Goal: Task Accomplishment & Management: Complete application form

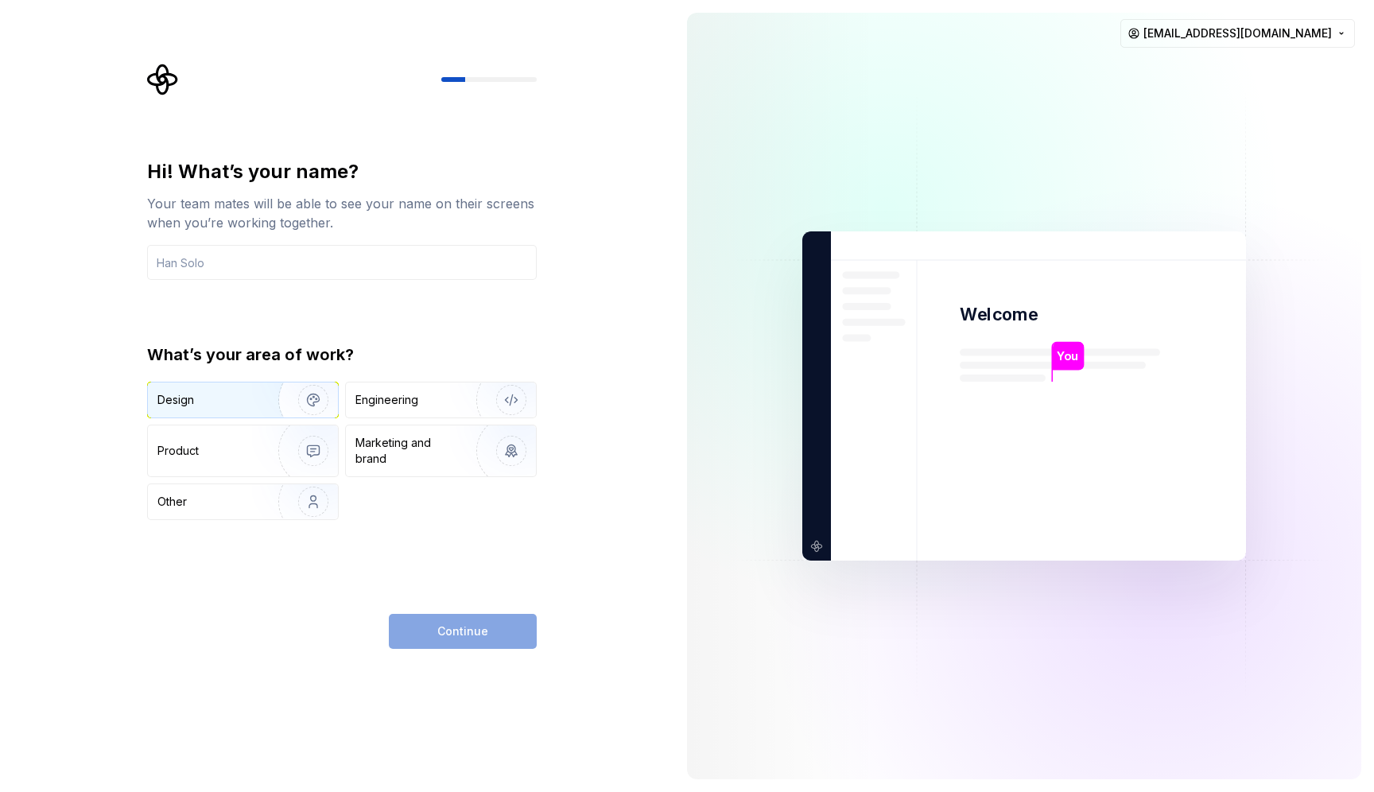
click at [279, 392] on img "button" at bounding box center [303, 400] width 102 height 107
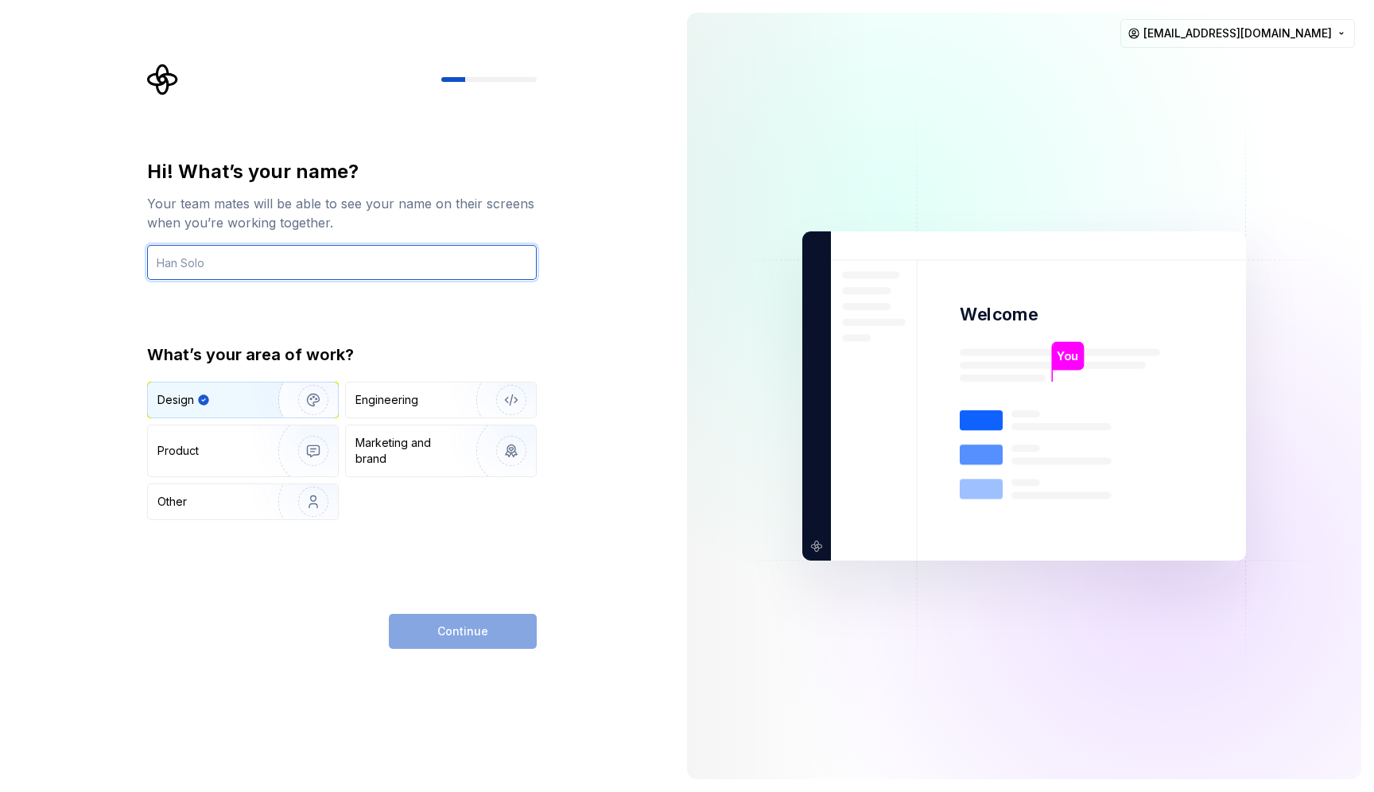
click at [285, 266] on input "text" at bounding box center [342, 262] width 390 height 35
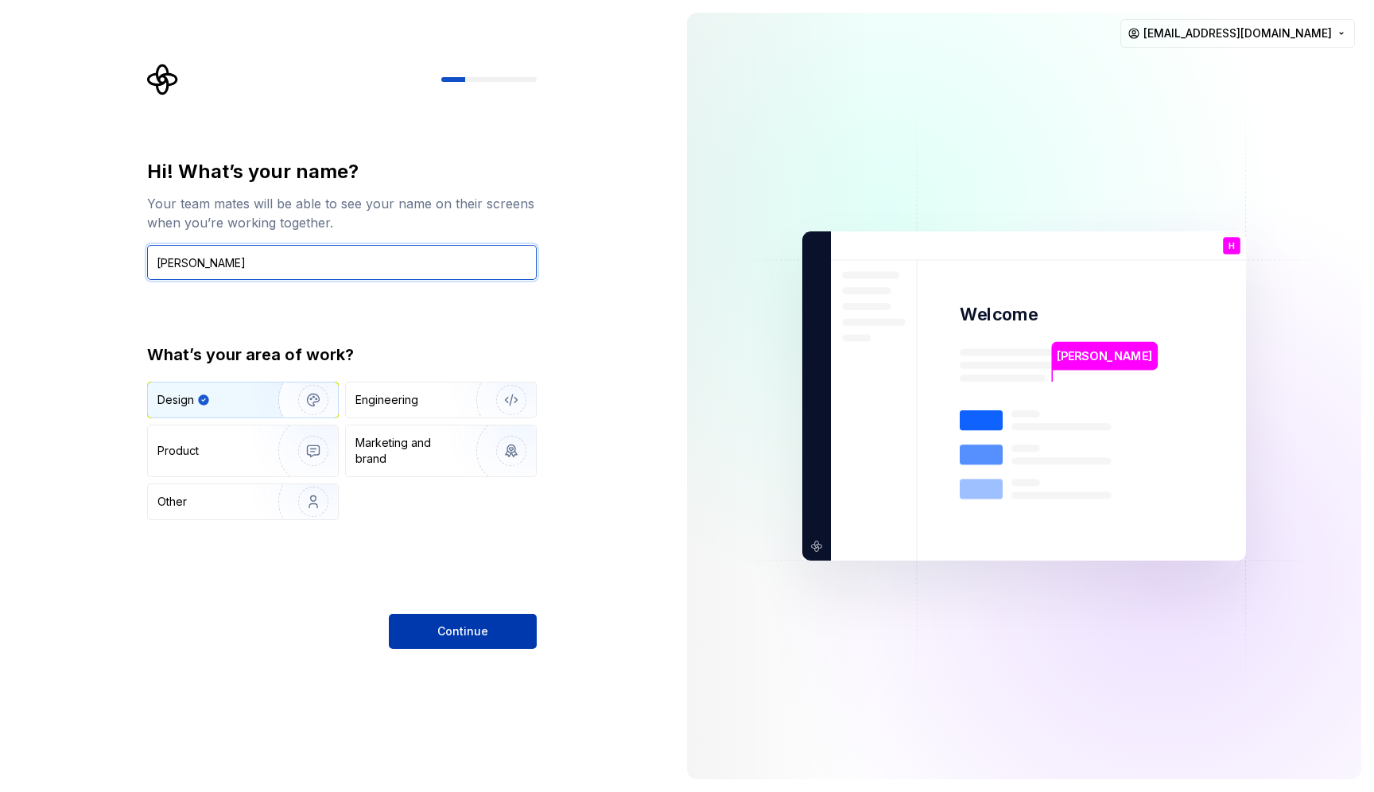
type input "[PERSON_NAME]"
click at [495, 623] on button "Continue" at bounding box center [463, 631] width 148 height 35
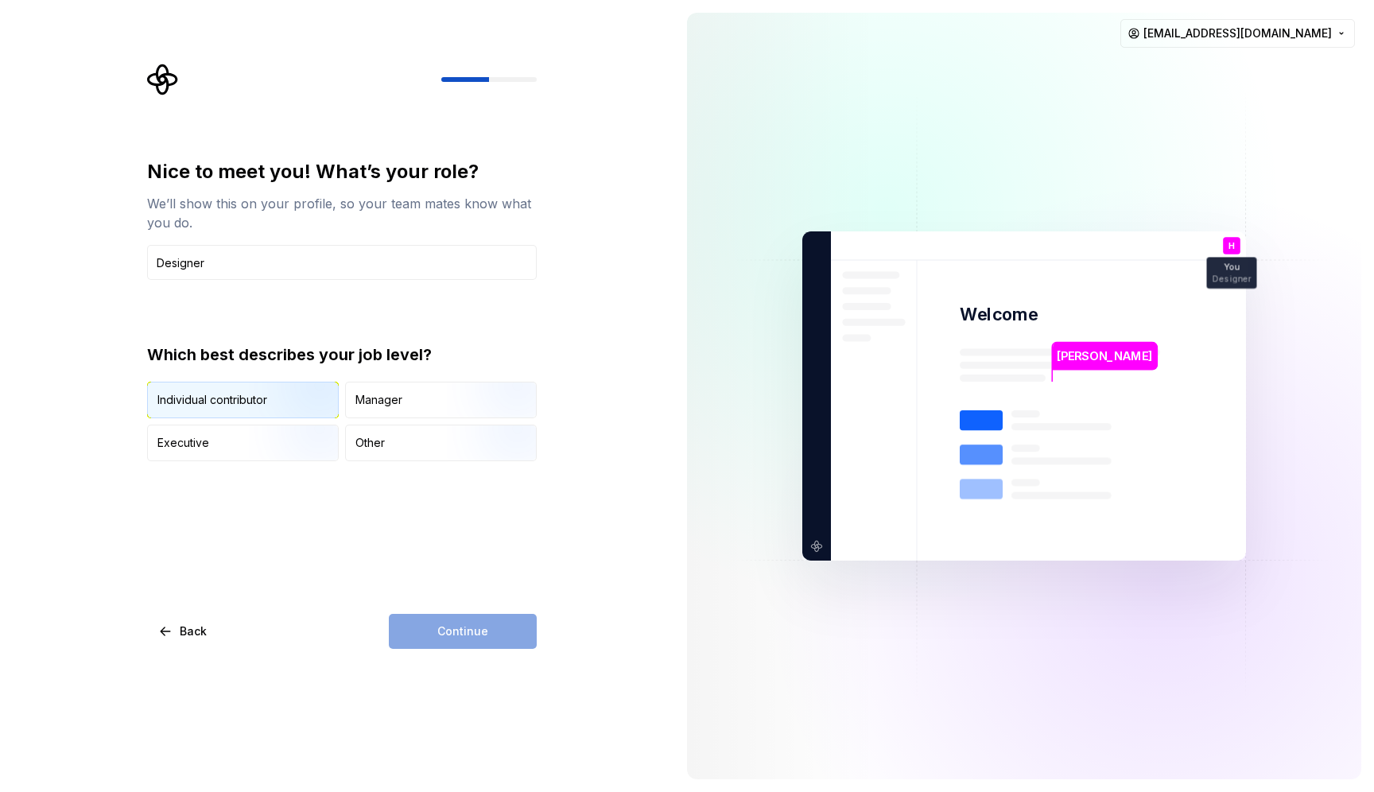
type input "Designer"
click at [240, 392] on div "Individual contributor" at bounding box center [212, 400] width 110 height 16
type button "IndividualContributor"
click at [501, 626] on button "Continue" at bounding box center [463, 631] width 148 height 35
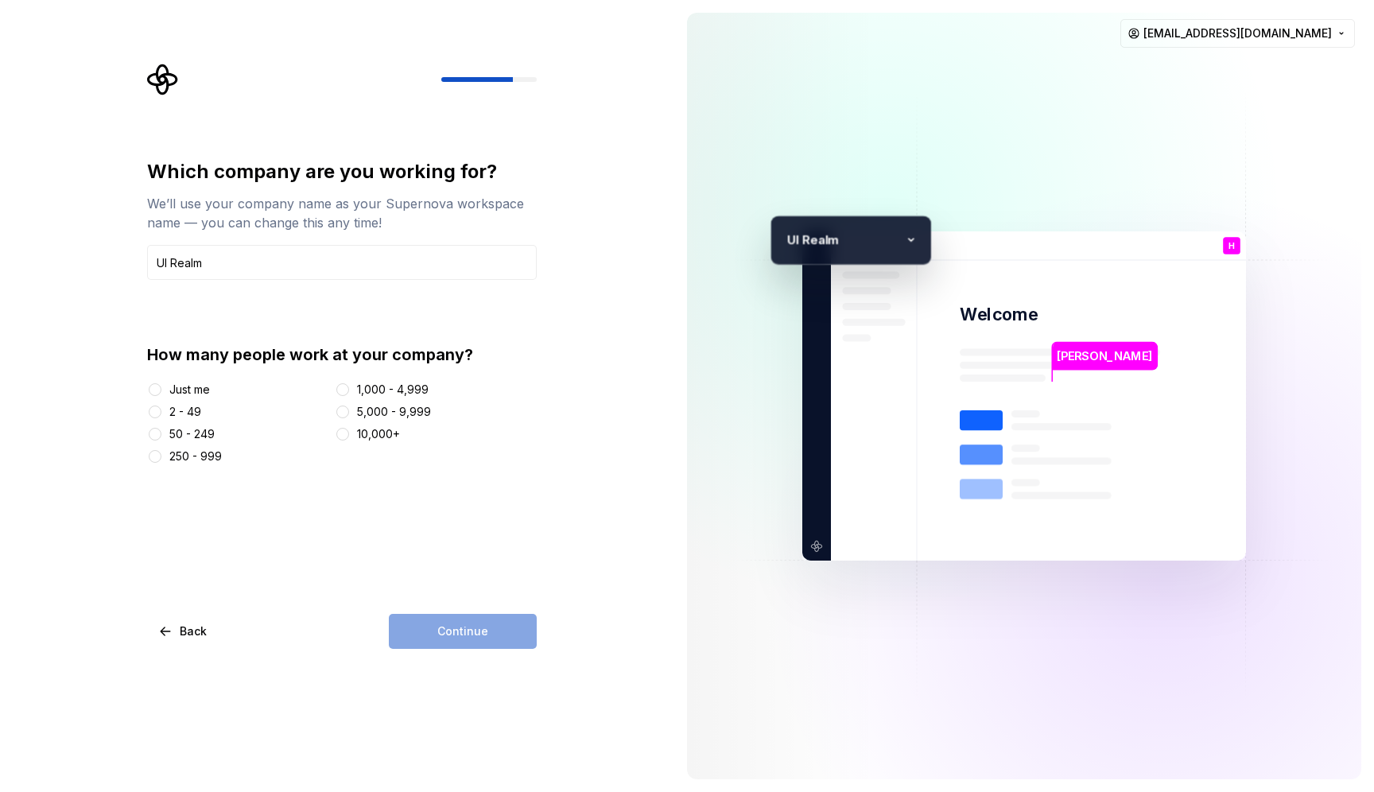
type input "UI Realm"
click at [169, 388] on div "Just me" at bounding box center [189, 390] width 41 height 16
click at [161, 388] on button "Just me" at bounding box center [155, 389] width 13 height 13
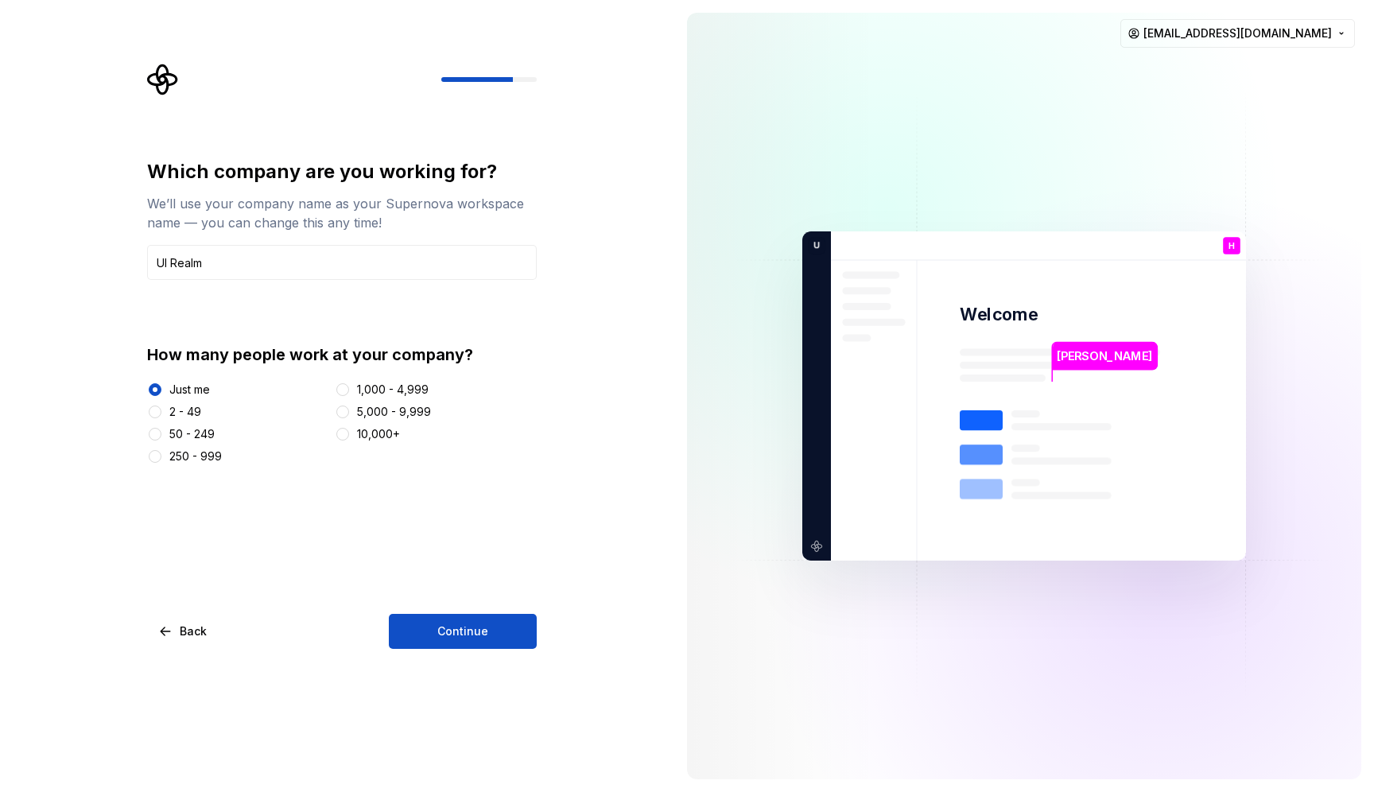
click at [630, 529] on div "Which company are you working for? We’ll use your company name as your Supernov…" at bounding box center [337, 396] width 674 height 792
click at [508, 626] on button "Continue" at bounding box center [463, 631] width 148 height 35
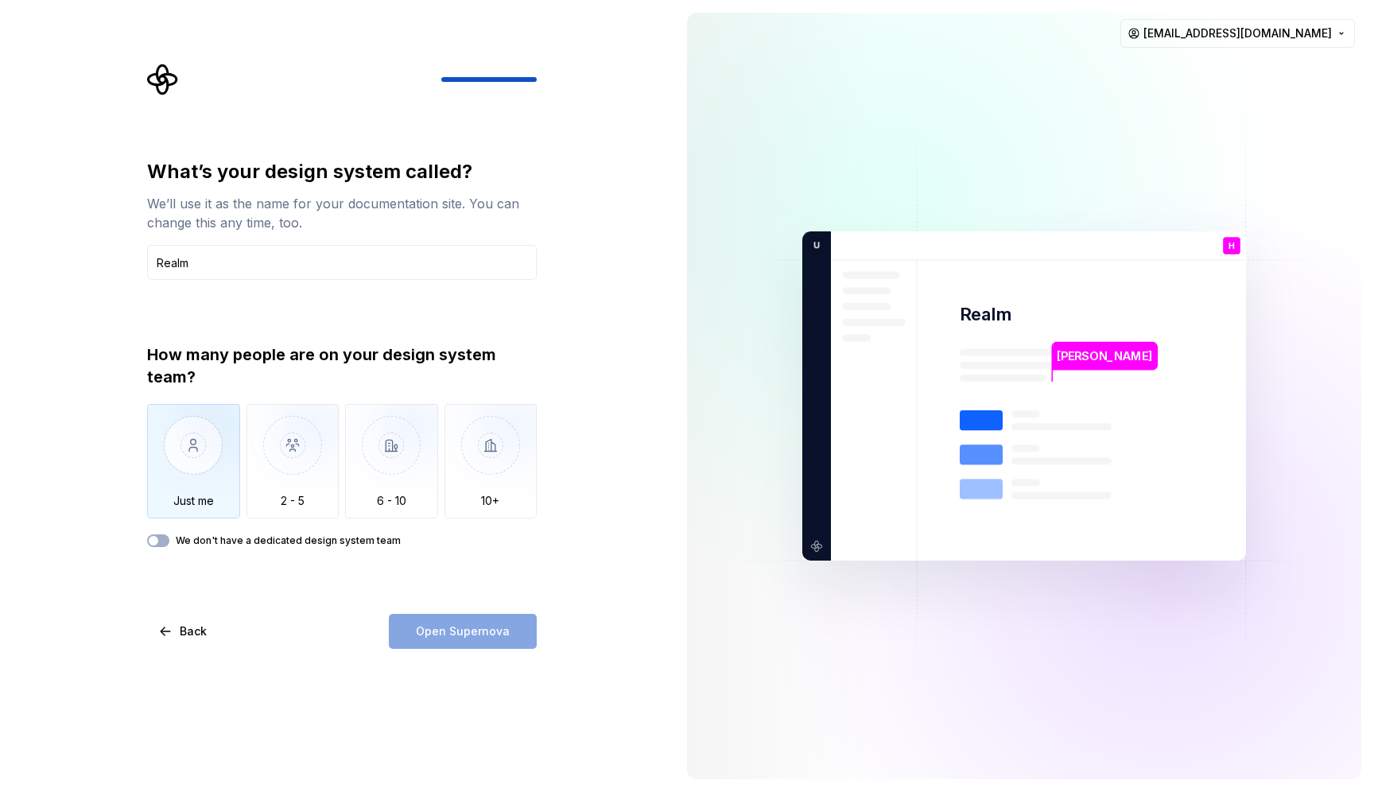
type input "Realm"
click at [187, 456] on img "button" at bounding box center [193, 457] width 93 height 107
click at [169, 542] on button "We don't have a dedicated design system team" at bounding box center [158, 540] width 22 height 13
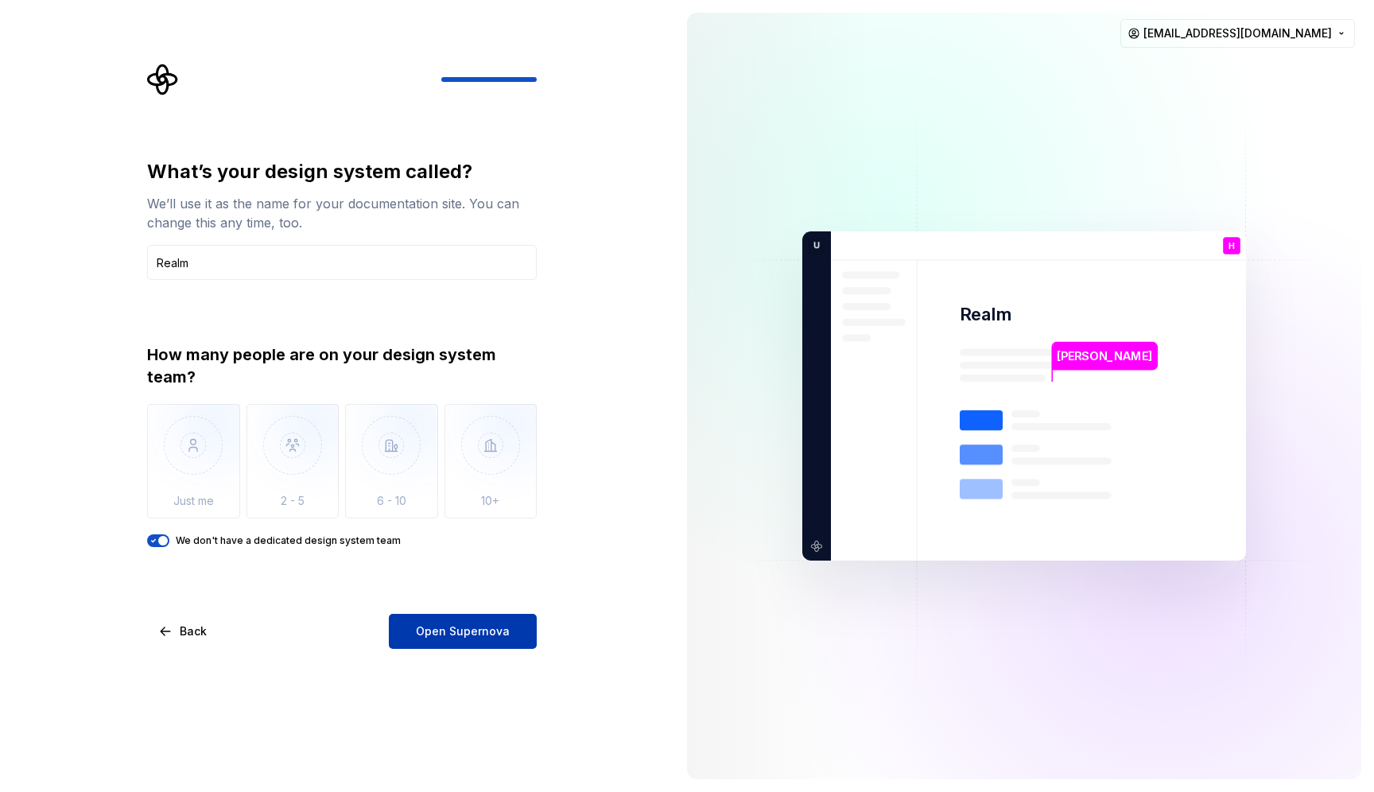
click at [487, 634] on span "Open Supernova" at bounding box center [463, 631] width 94 height 16
